Goal: Check status

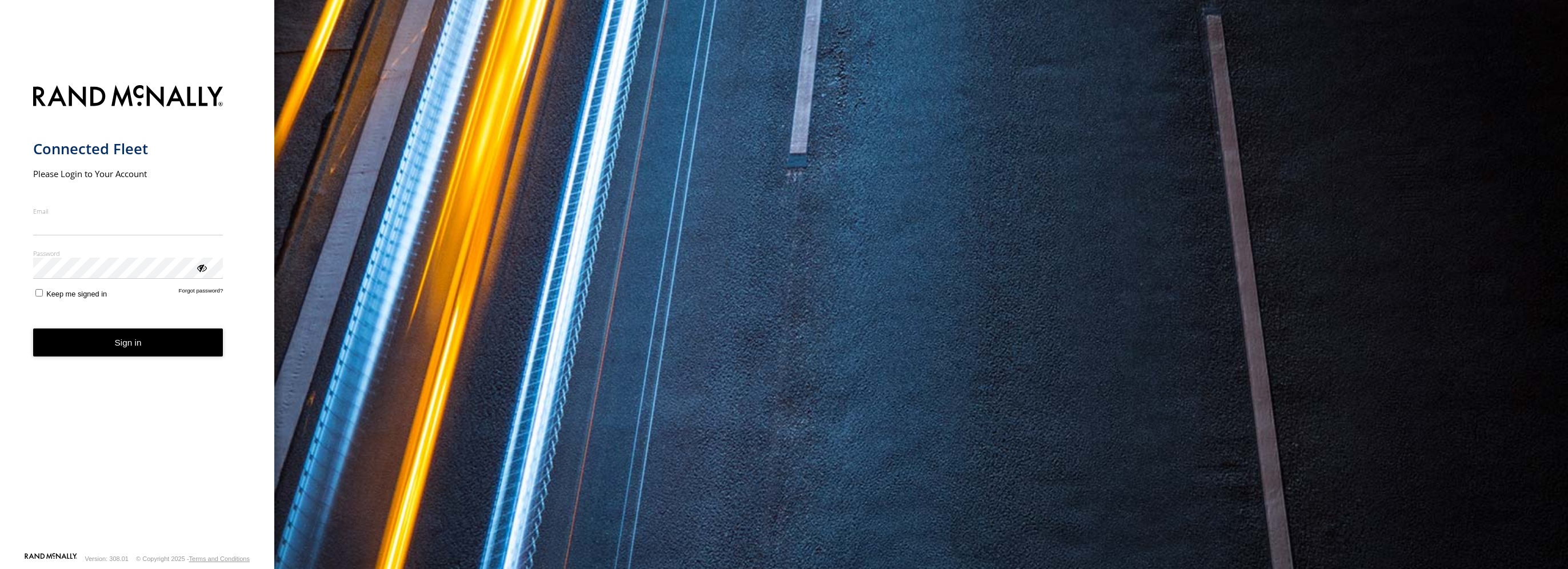
type input "**********"
click at [115, 353] on button "Sign in" at bounding box center [128, 343] width 190 height 28
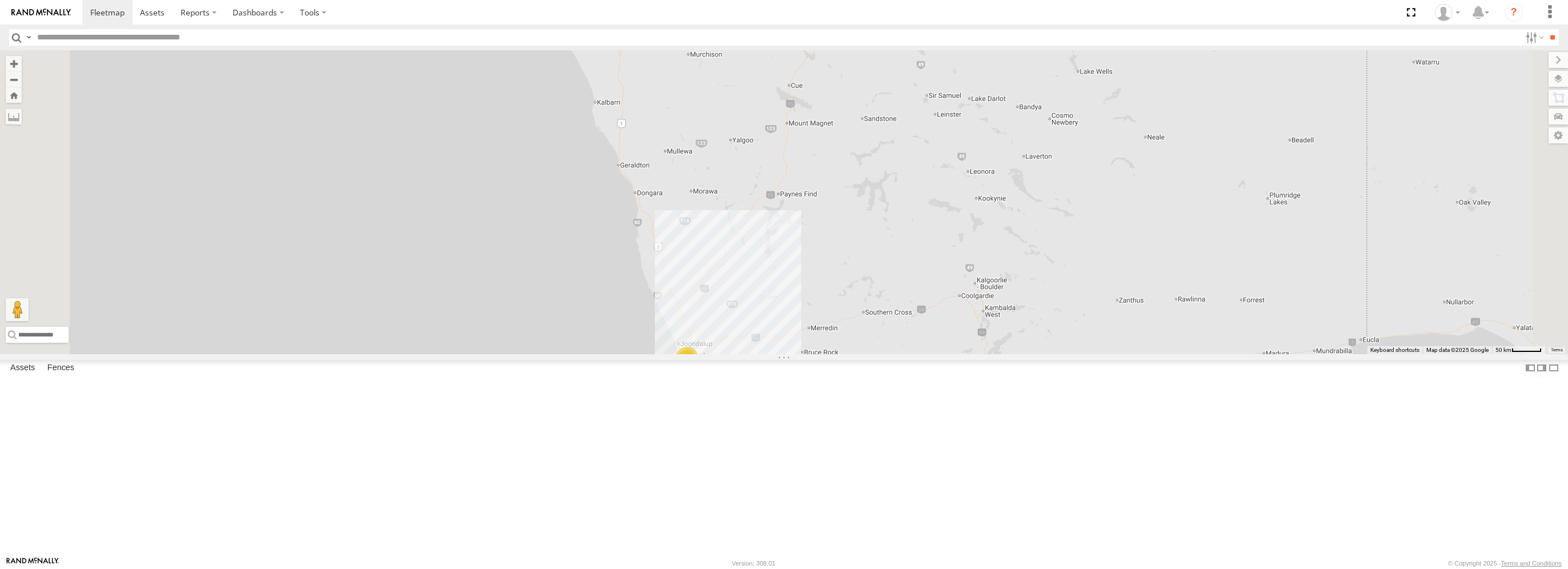
scroll to position [117, 0]
click at [900, 31] on span at bounding box center [887, 15] width 25 height 31
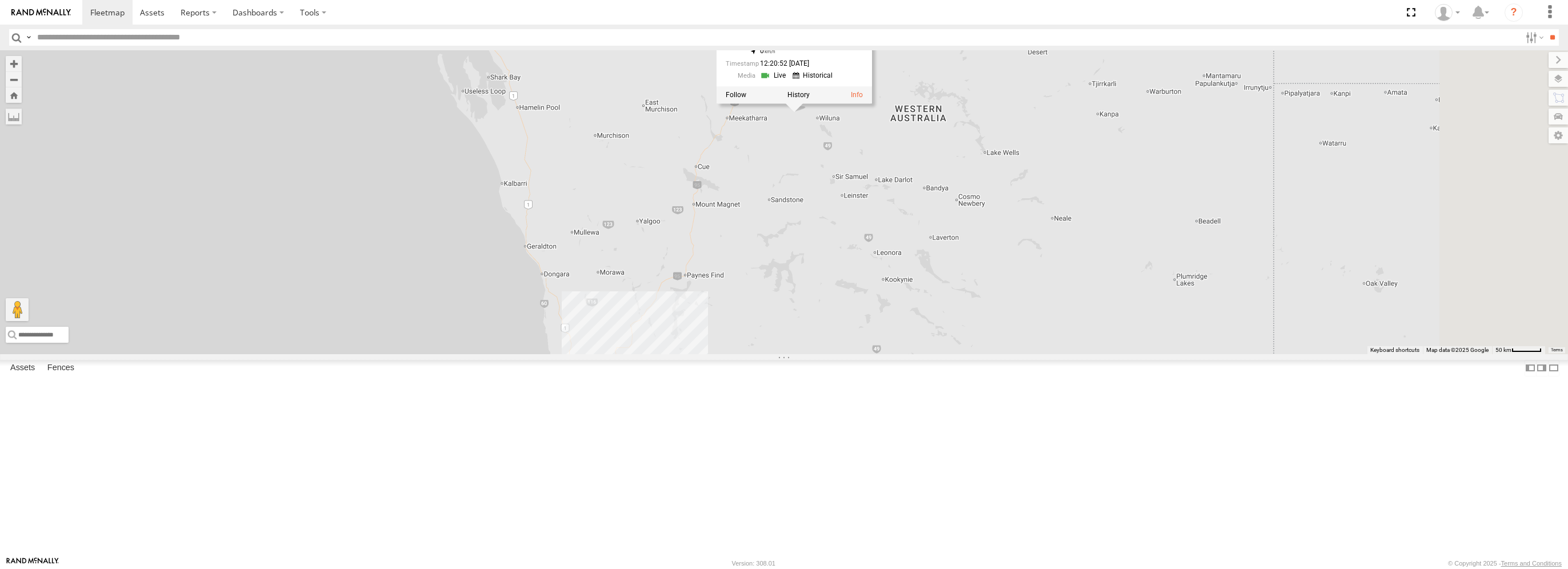
drag, startPoint x: 900, startPoint y: 247, endPoint x: 792, endPoint y: 343, distance: 144.5
click at [793, 343] on div "LV 676 22 LV 676 All Assets Goldfields Hwy Wiluna -26.49139 , 119.78535 0 12:20…" at bounding box center [784, 202] width 1568 height 304
click at [0, 0] on div "LV 676" at bounding box center [0, 0] width 0 height 0
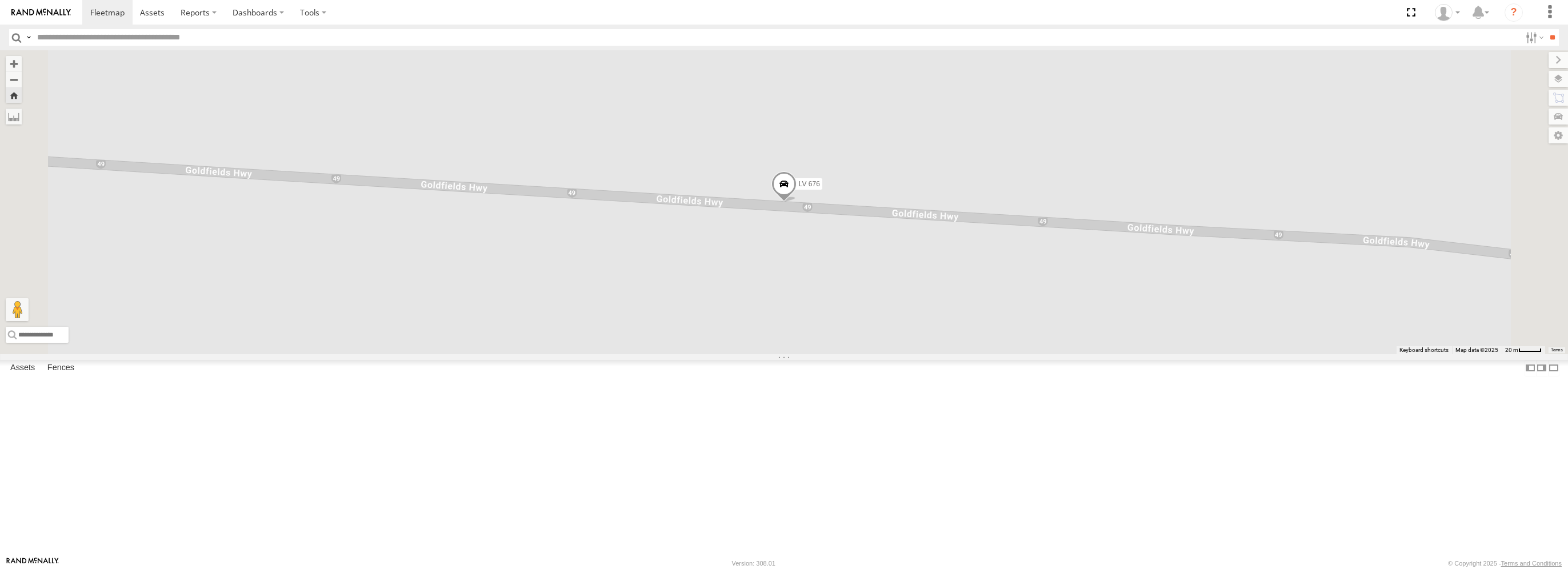
click at [0, 0] on strong "Video" at bounding box center [0, 0] width 0 height 0
click at [0, 0] on link at bounding box center [0, 0] width 0 height 0
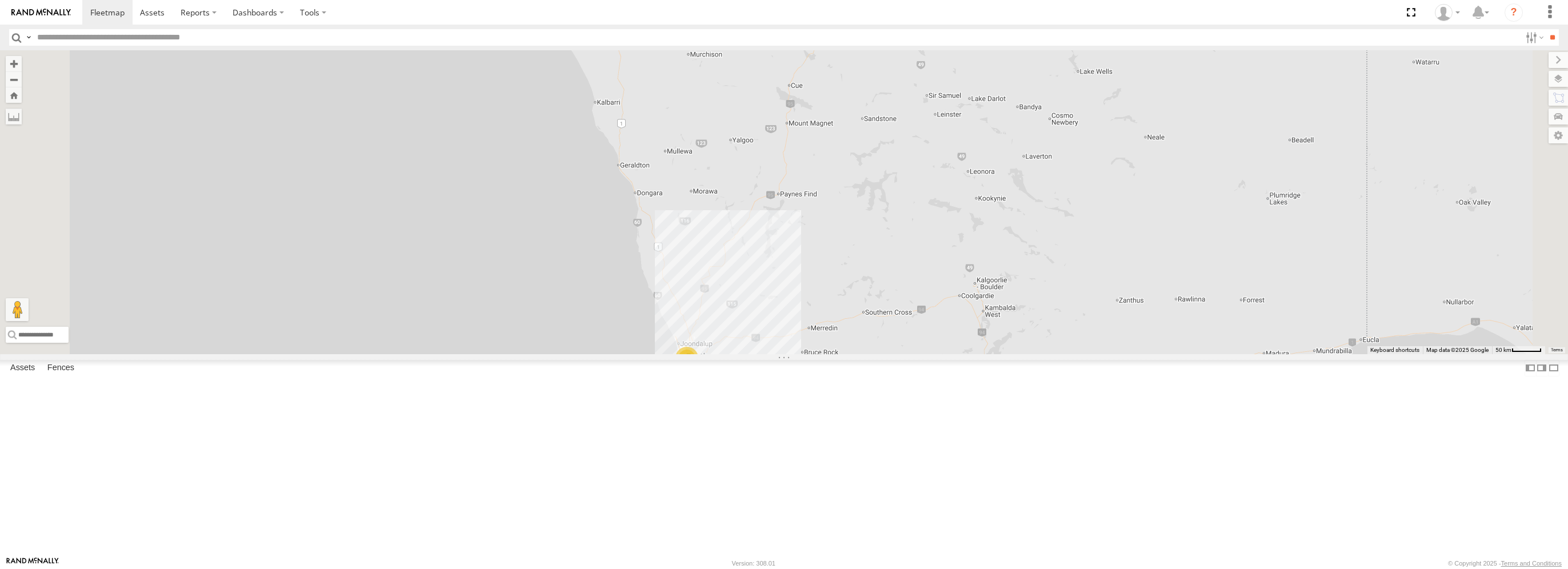
click at [0, 0] on link at bounding box center [0, 0] width 0 height 0
